Goal: Transaction & Acquisition: Purchase product/service

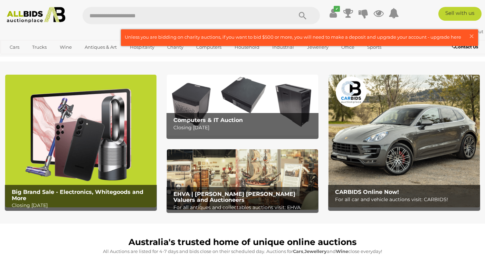
click at [242, 16] on input "text" at bounding box center [184, 15] width 203 height 17
click at [193, 16] on input "text" at bounding box center [184, 15] width 203 height 17
click at [302, 17] on icon "Search" at bounding box center [303, 16] width 8 height 10
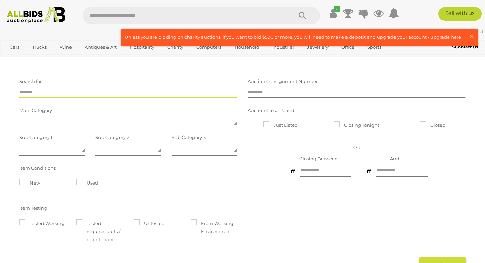
click at [83, 94] on input "text" at bounding box center [128, 92] width 218 height 10
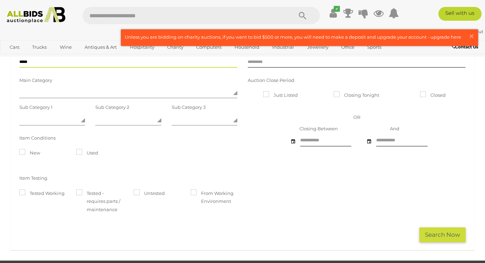
scroll to position [33, 0]
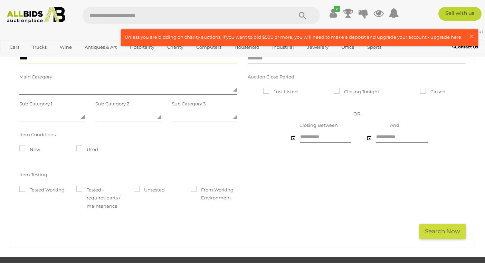
type input "*****"
click at [452, 231] on button "Search Now" at bounding box center [442, 231] width 46 height 15
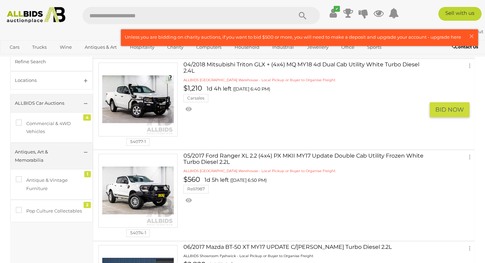
scroll to position [29, 0]
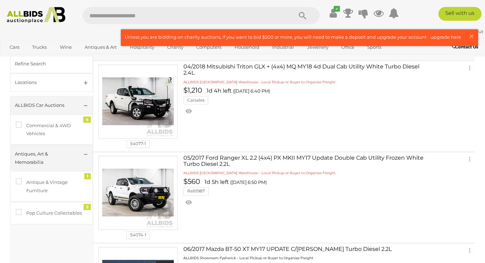
click at [152, 15] on input "text" at bounding box center [184, 15] width 203 height 17
type input "*******"
click at [302, 16] on icon "Search" at bounding box center [303, 16] width 8 height 10
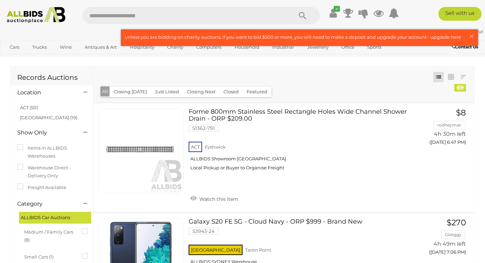
scroll to position [2, 0]
click at [134, 13] on input "text" at bounding box center [184, 15] width 203 height 17
type input "***"
click at [302, 15] on icon "Search" at bounding box center [303, 16] width 8 height 10
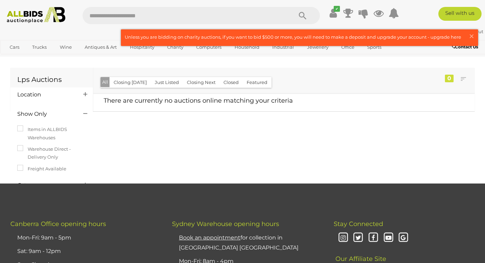
click at [139, 17] on input "text" at bounding box center [184, 15] width 203 height 17
type input "*****"
click at [302, 16] on icon "Search" at bounding box center [303, 16] width 8 height 10
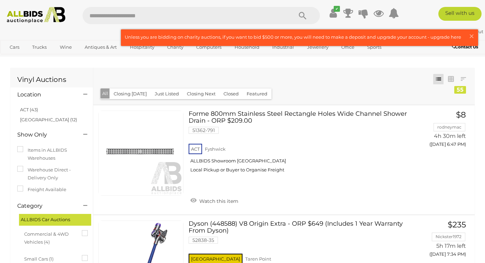
click at [144, 16] on input "text" at bounding box center [184, 15] width 203 height 17
type input "*********"
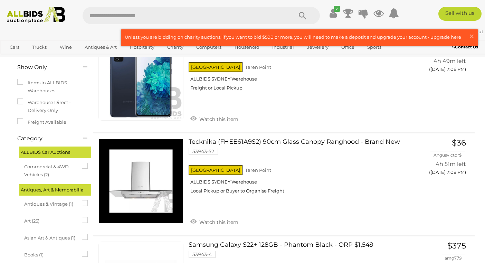
scroll to position [71, 0]
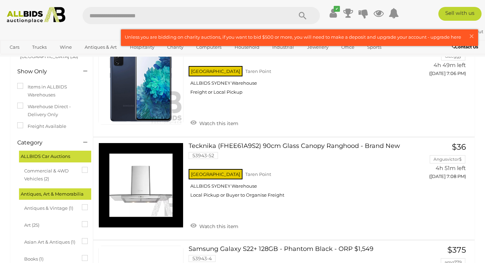
click at [117, 14] on input "text" at bounding box center [184, 15] width 203 height 17
type input "*********"
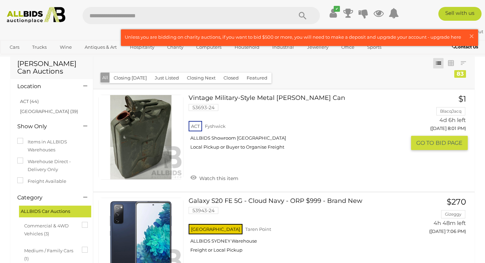
scroll to position [16, 0]
click at [233, 98] on link "Vintage Military-Style Metal Jerry Can 53693-24 ACT Fyshwick ALLBIDS Showroom F…" at bounding box center [300, 125] width 212 height 60
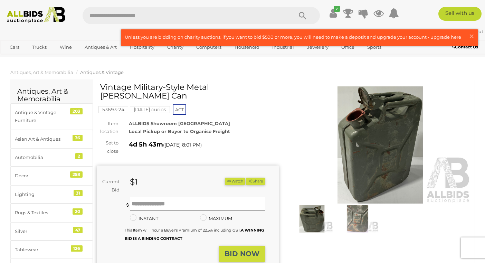
click at [365, 213] on img at bounding box center [357, 218] width 42 height 27
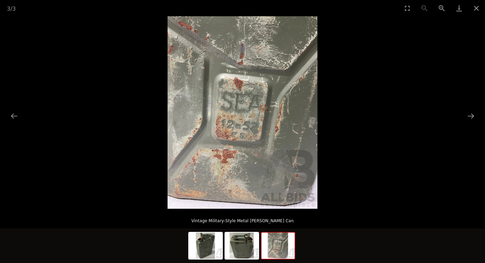
click at [271, 247] on img at bounding box center [277, 245] width 33 height 26
click at [248, 246] on img at bounding box center [241, 245] width 33 height 26
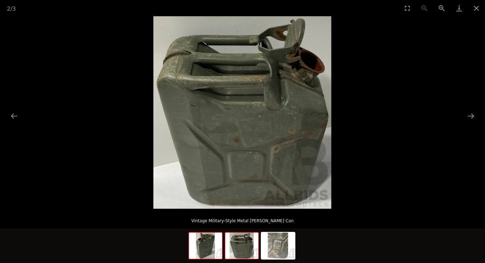
click at [216, 245] on img at bounding box center [205, 245] width 33 height 26
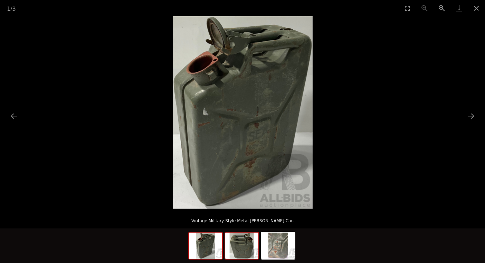
click at [240, 249] on img at bounding box center [241, 245] width 33 height 26
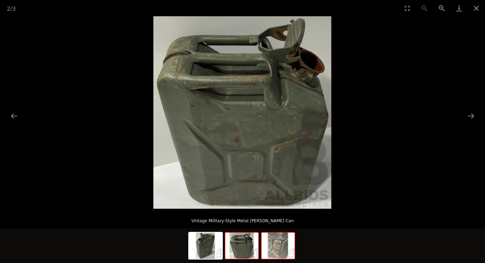
click at [265, 249] on img at bounding box center [277, 245] width 33 height 26
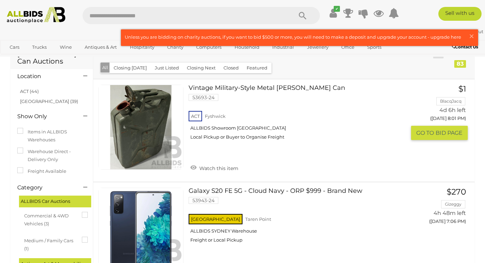
scroll to position [25, 0]
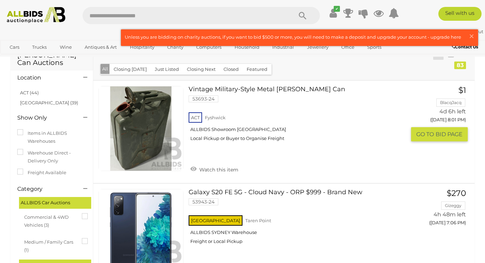
click at [440, 134] on span "BID PAGE" at bounding box center [448, 134] width 27 height 7
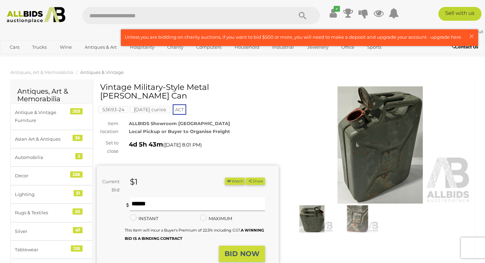
click at [182, 197] on input "text" at bounding box center [197, 204] width 135 height 14
type input "*"
click at [251, 249] on strong "BID NOW" at bounding box center [241, 253] width 35 height 8
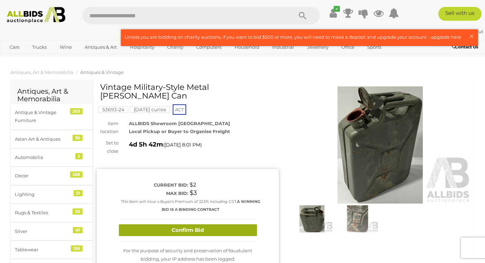
click at [203, 226] on button "Confirm Bid" at bounding box center [188, 230] width 138 height 12
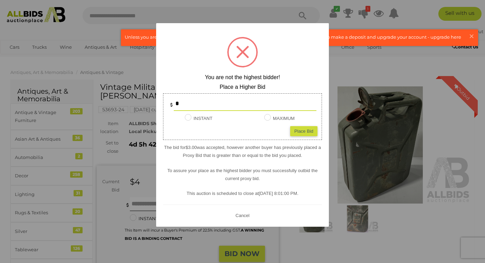
click at [329, 240] on div at bounding box center [242, 131] width 485 height 263
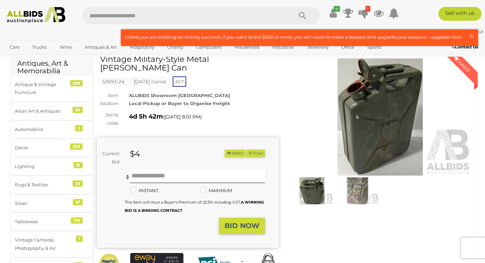
scroll to position [16, 0]
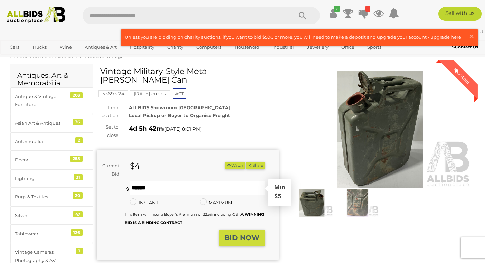
click at [168, 181] on input "text" at bounding box center [197, 188] width 135 height 14
type input "*"
click at [256, 233] on strong "BID NOW" at bounding box center [241, 237] width 35 height 8
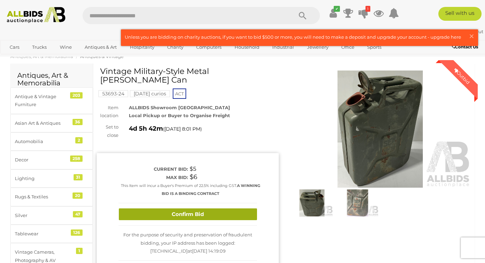
click at [204, 208] on button "Confirm Bid" at bounding box center [188, 214] width 138 height 12
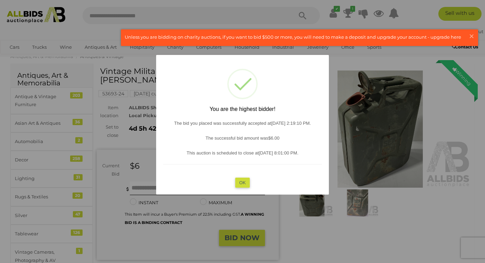
click at [243, 183] on button "OK" at bounding box center [242, 182] width 15 height 10
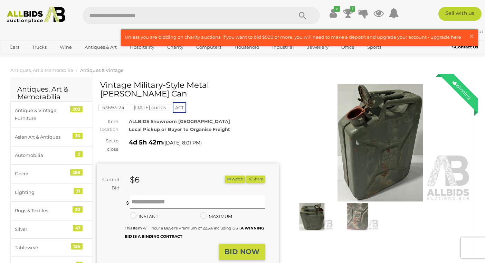
scroll to position [0, 0]
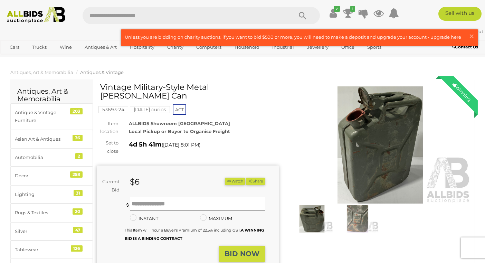
click at [163, 13] on input "text" at bounding box center [184, 15] width 203 height 17
type input "*****"
click at [305, 15] on icon "Search" at bounding box center [303, 16] width 8 height 10
